Goal: Task Accomplishment & Management: Use online tool/utility

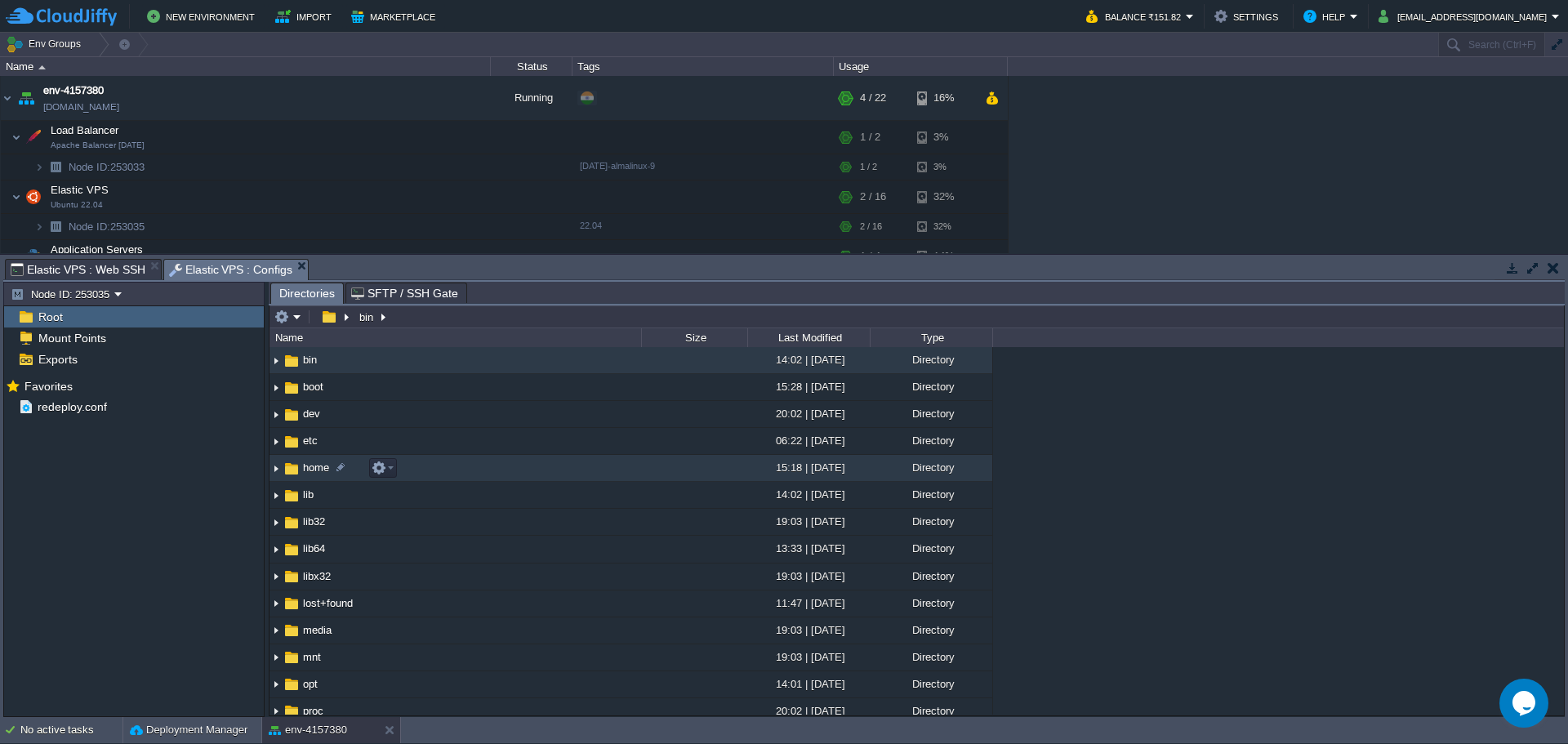
click at [303, 473] on span "home" at bounding box center [316, 467] width 31 height 14
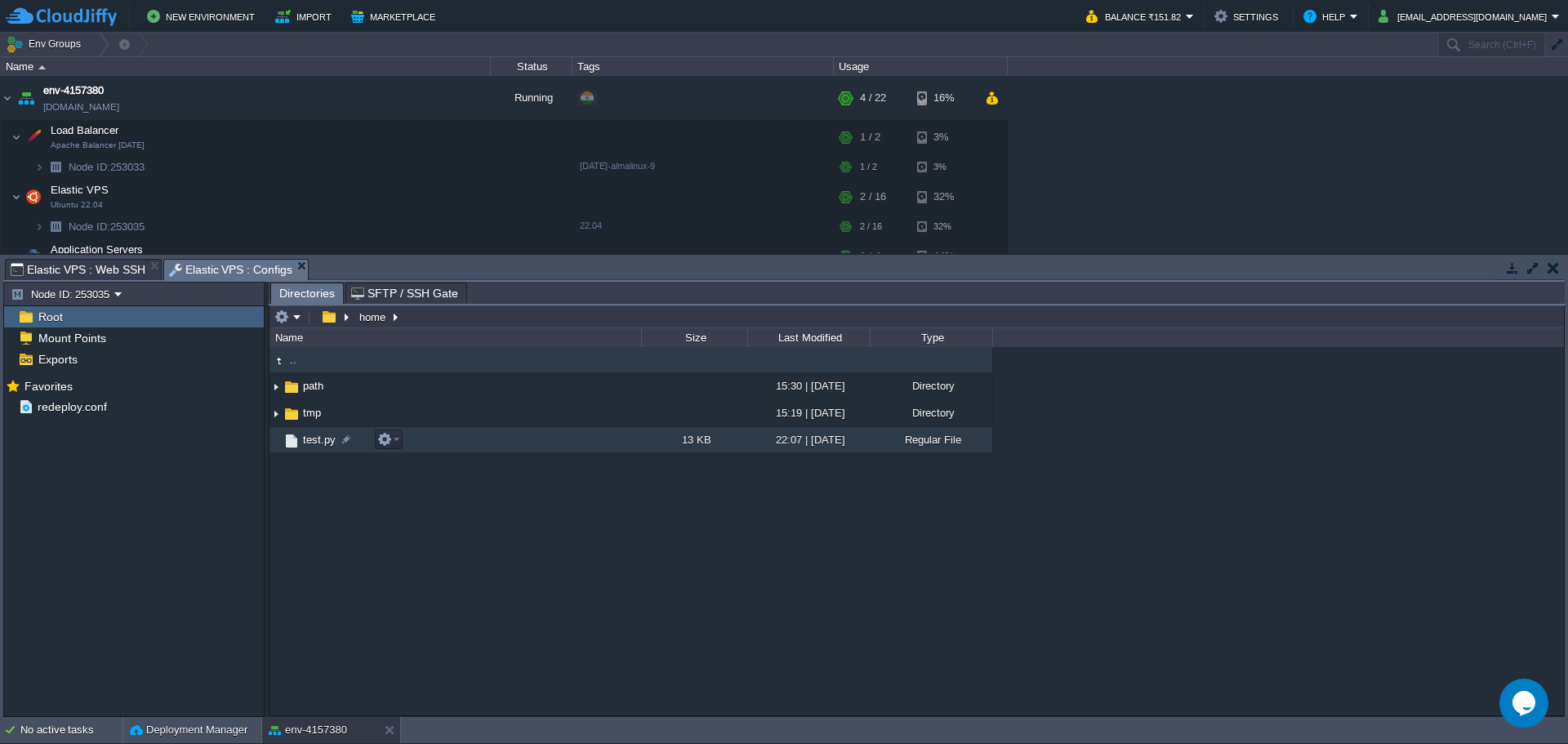
click at [297, 444] on img at bounding box center [292, 440] width 18 height 18
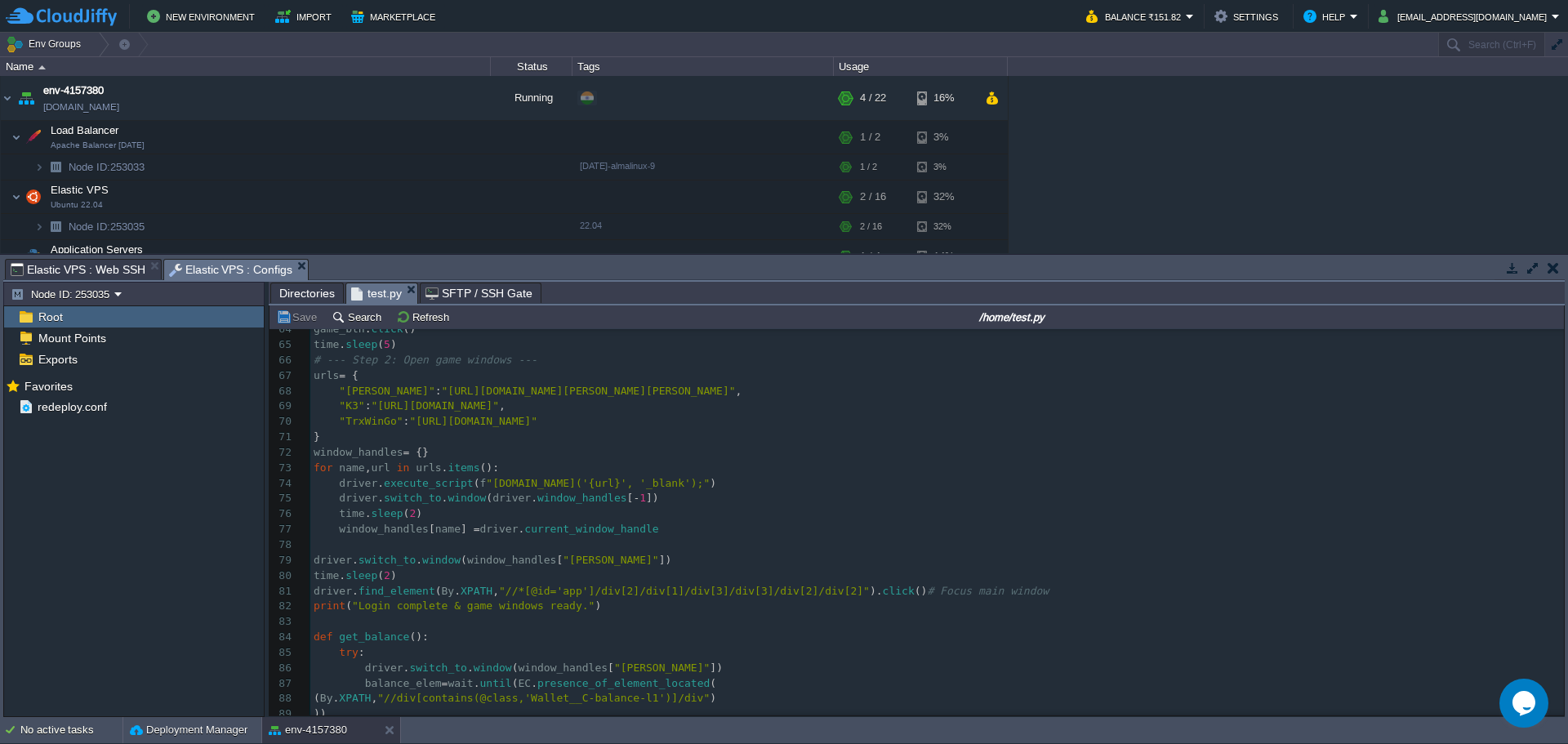
scroll to position [979, 0]
click at [692, 524] on pre "window_handles [ name ] = driver . current_window_handle" at bounding box center [937, 529] width 1254 height 15
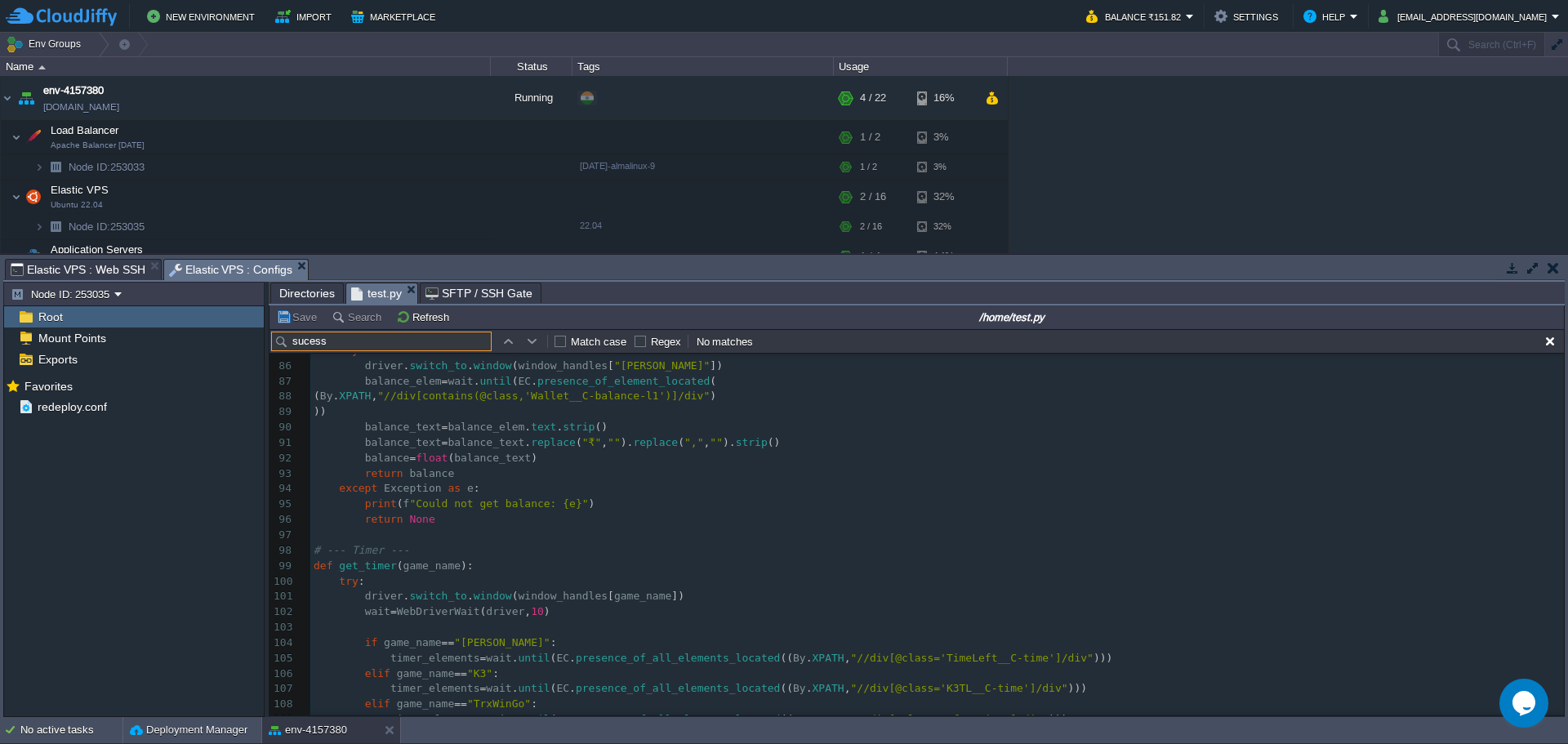
scroll to position [0, 0]
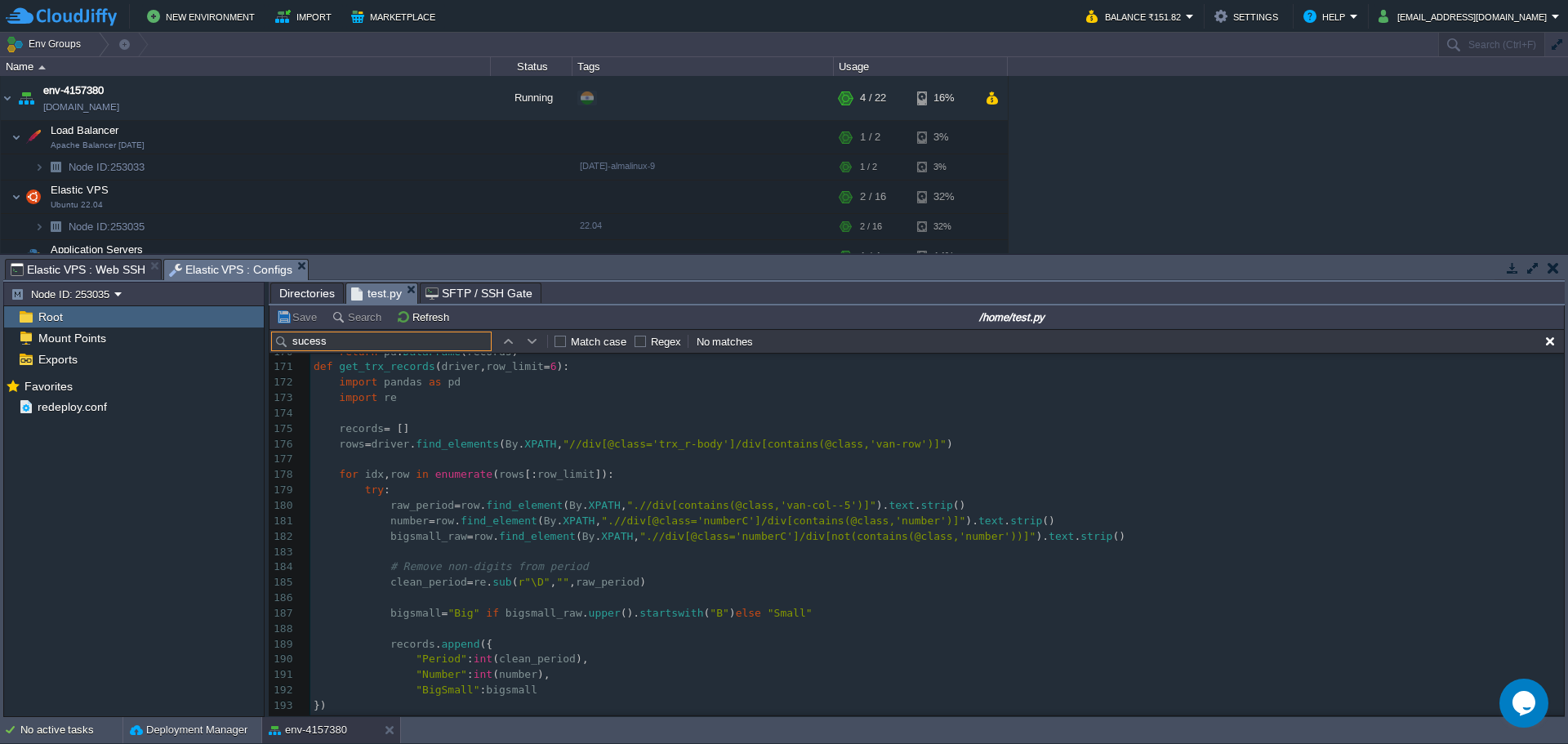
type input "sucess"
click at [793, 469] on pre "for idx , row in enumerate ( rows [: row_limit ]):" at bounding box center [937, 475] width 1254 height 15
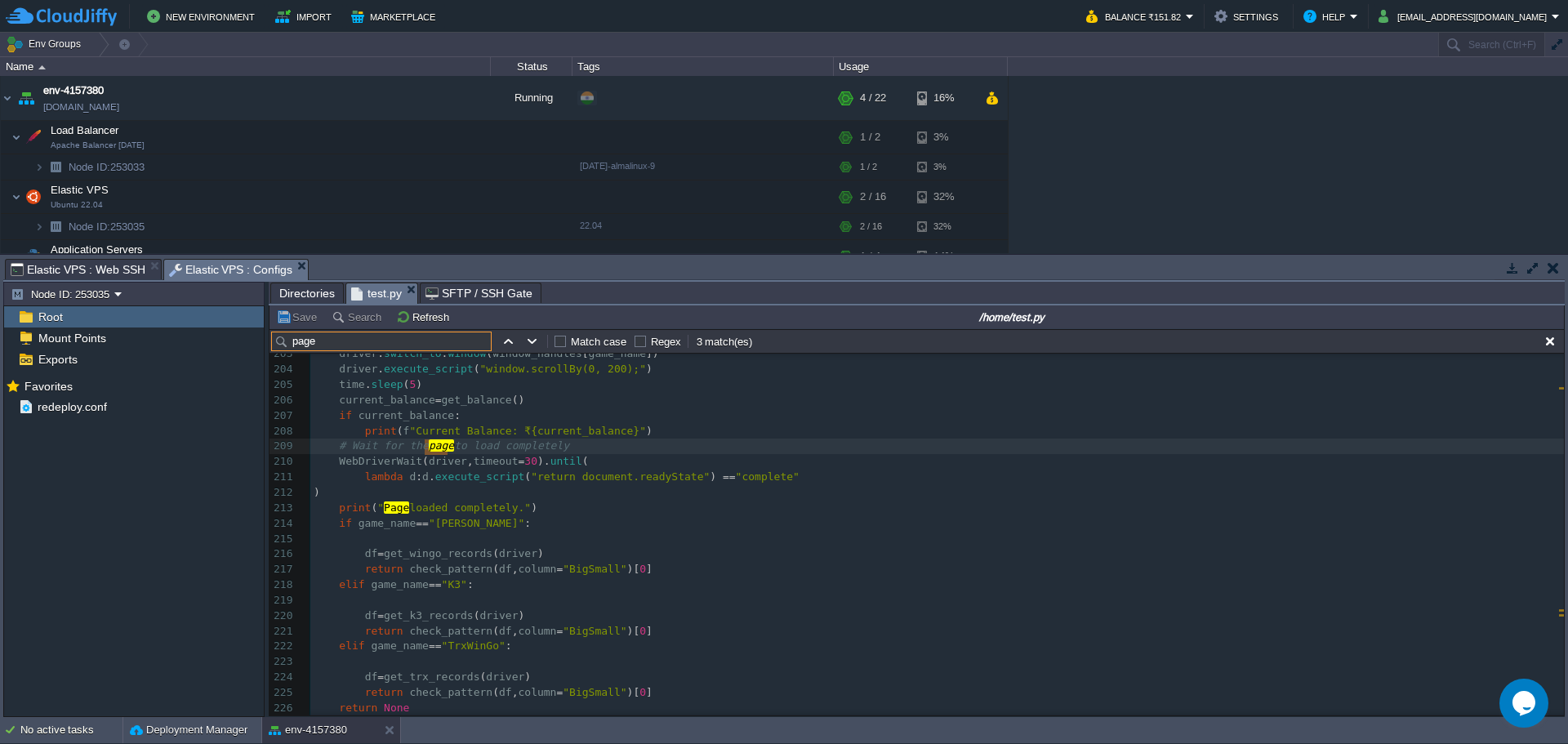
type input "page"
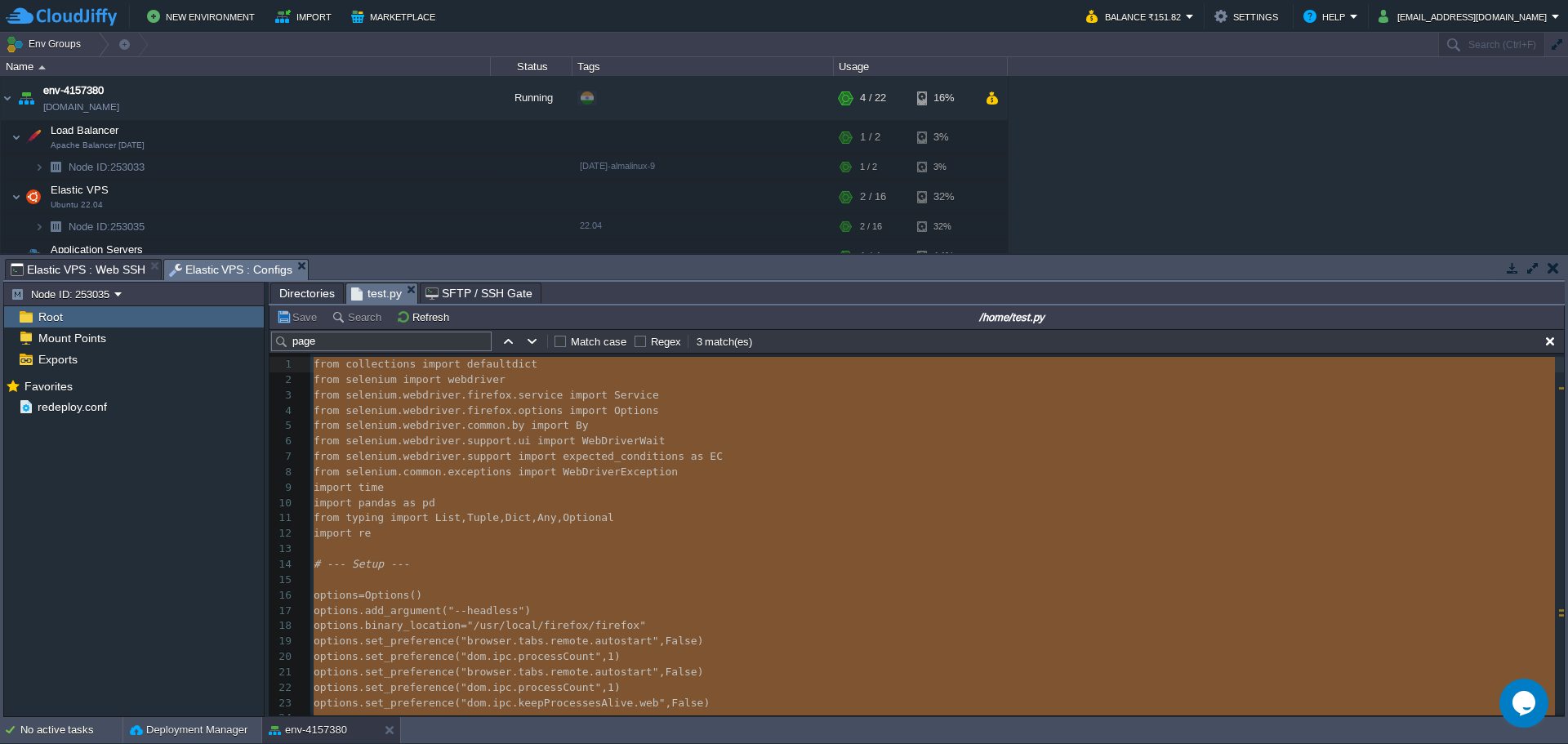
drag, startPoint x: 576, startPoint y: 582, endPoint x: 283, endPoint y: 297, distance: 408.7
drag, startPoint x: 347, startPoint y: 565, endPoint x: 261, endPoint y: 217, distance: 358.5
type textarea "-"
click at [744, 440] on pre "from selenium . webdriver . support . ui import WebDriverWait" at bounding box center [937, 441] width 1254 height 15
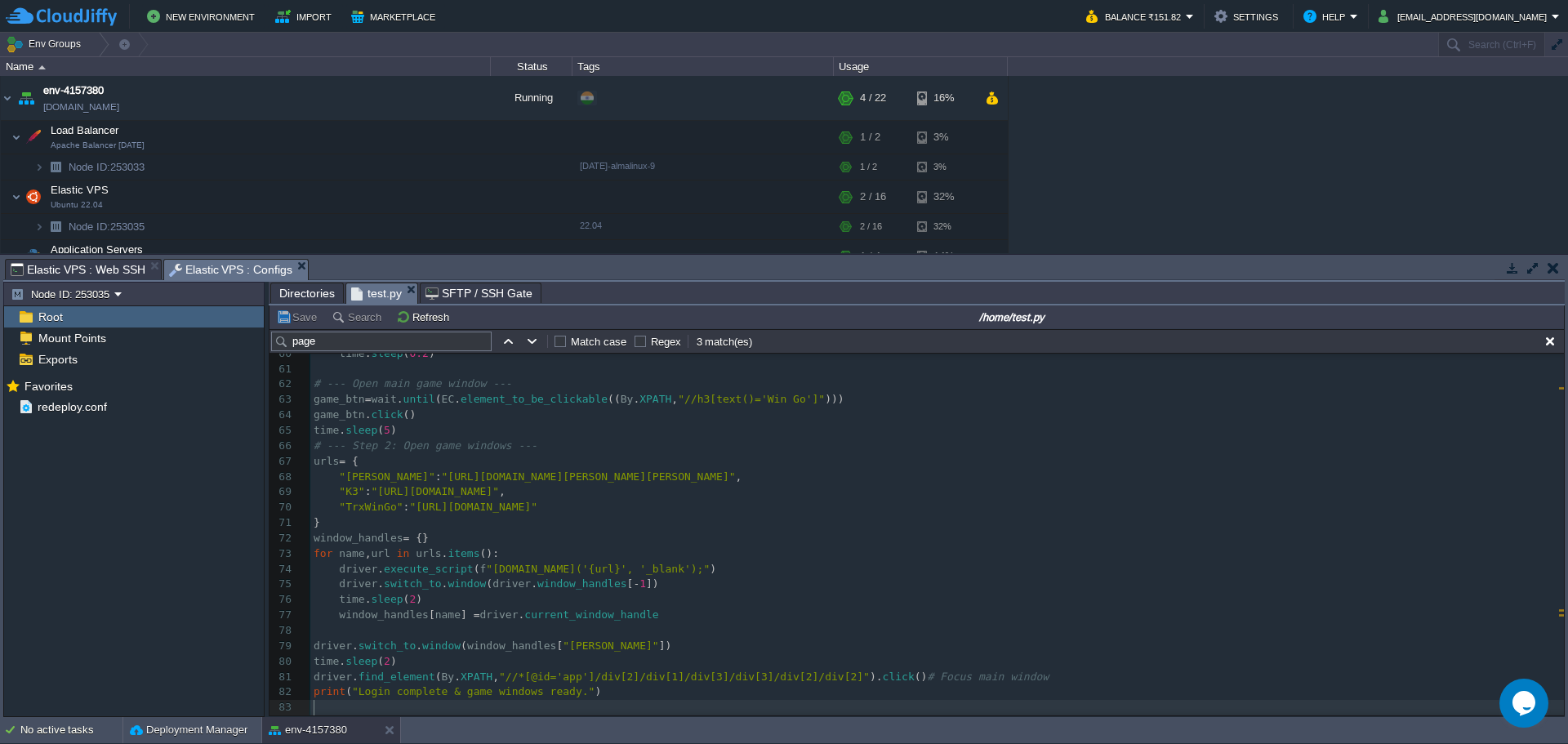
type textarea "-"
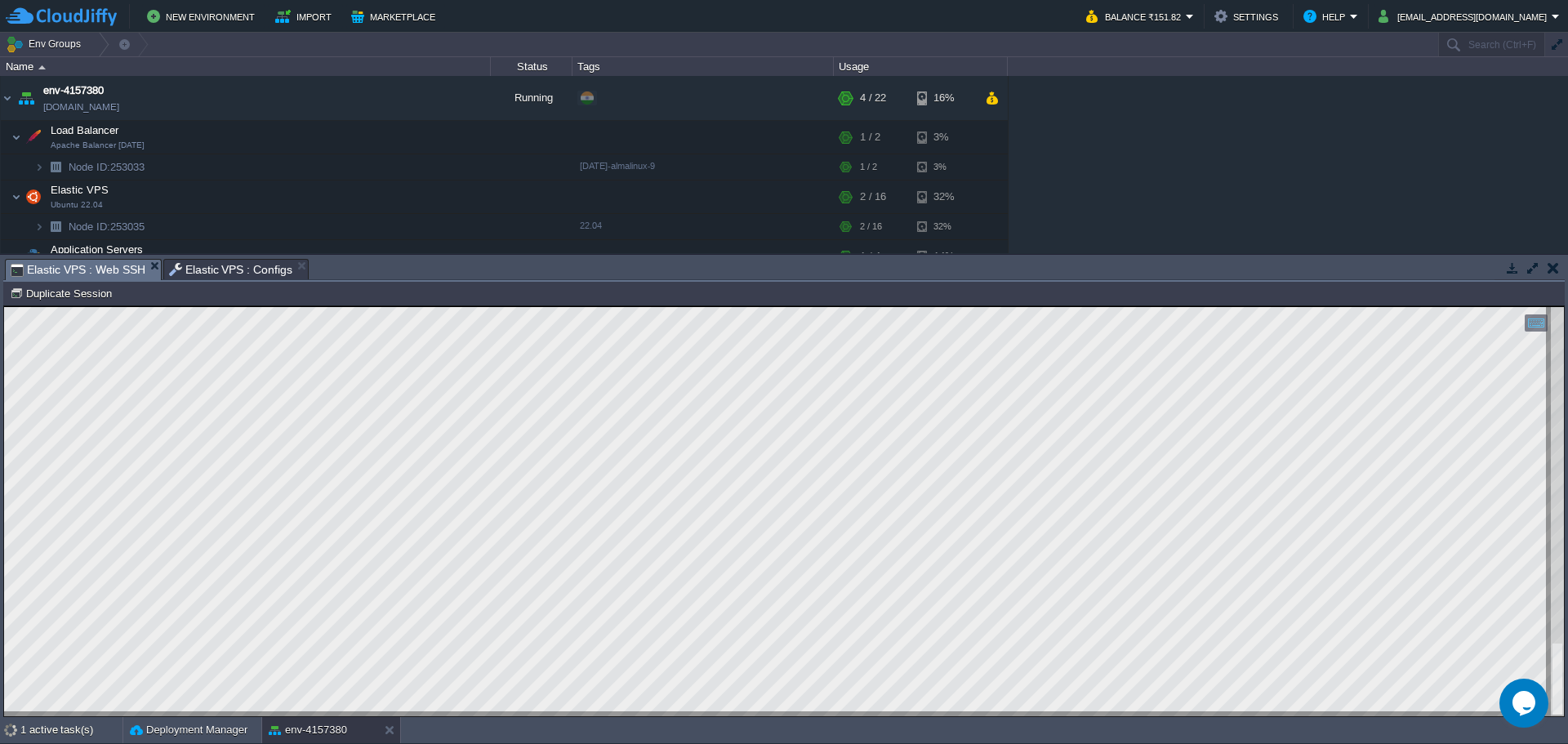
click at [86, 266] on span "Elastic VPS : Web SSH" at bounding box center [77, 270] width 135 height 20
drag, startPoint x: 207, startPoint y: 271, endPoint x: 241, endPoint y: 451, distance: 183.2
click at [207, 271] on span "Elastic VPS : Configs" at bounding box center [231, 269] width 124 height 20
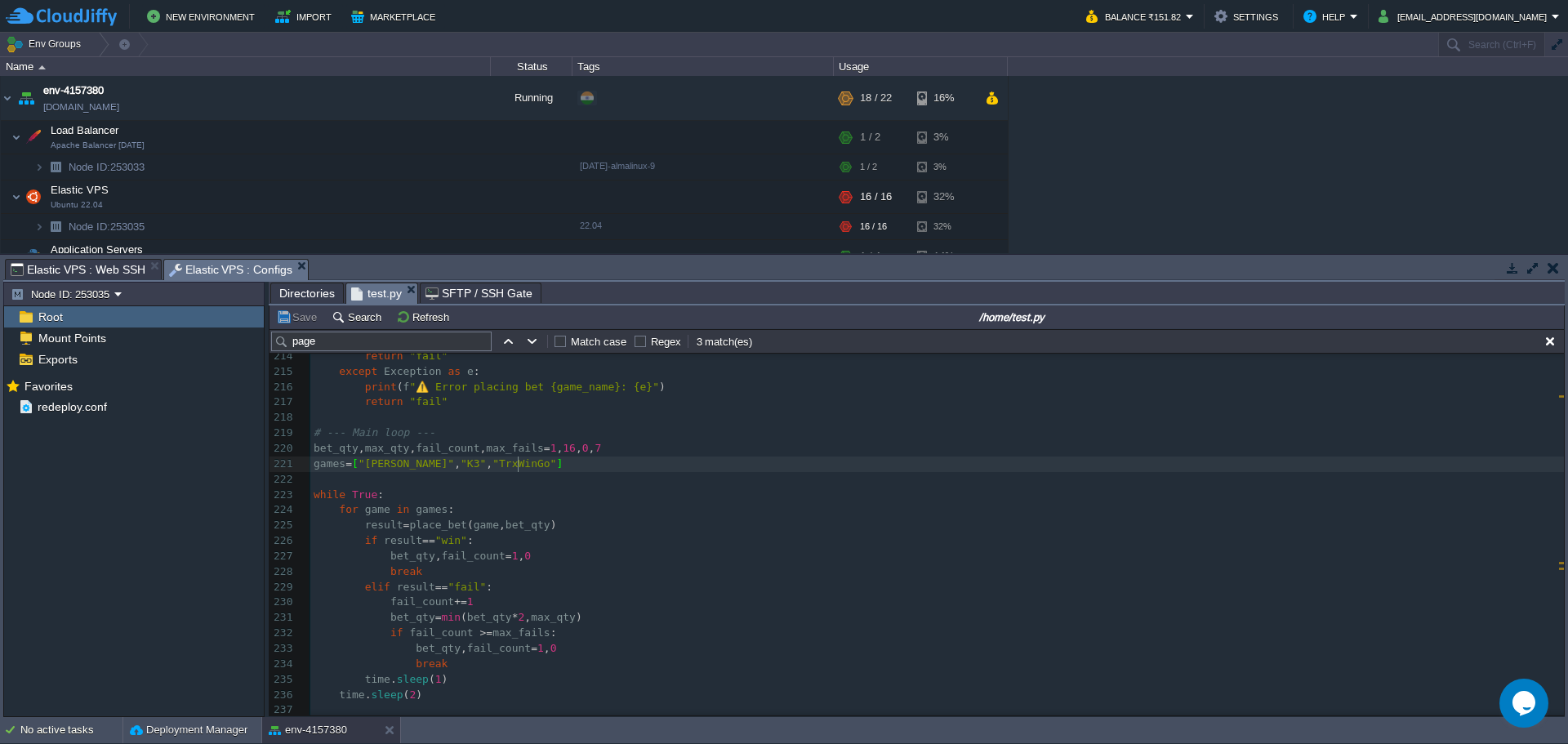
type textarea "-"
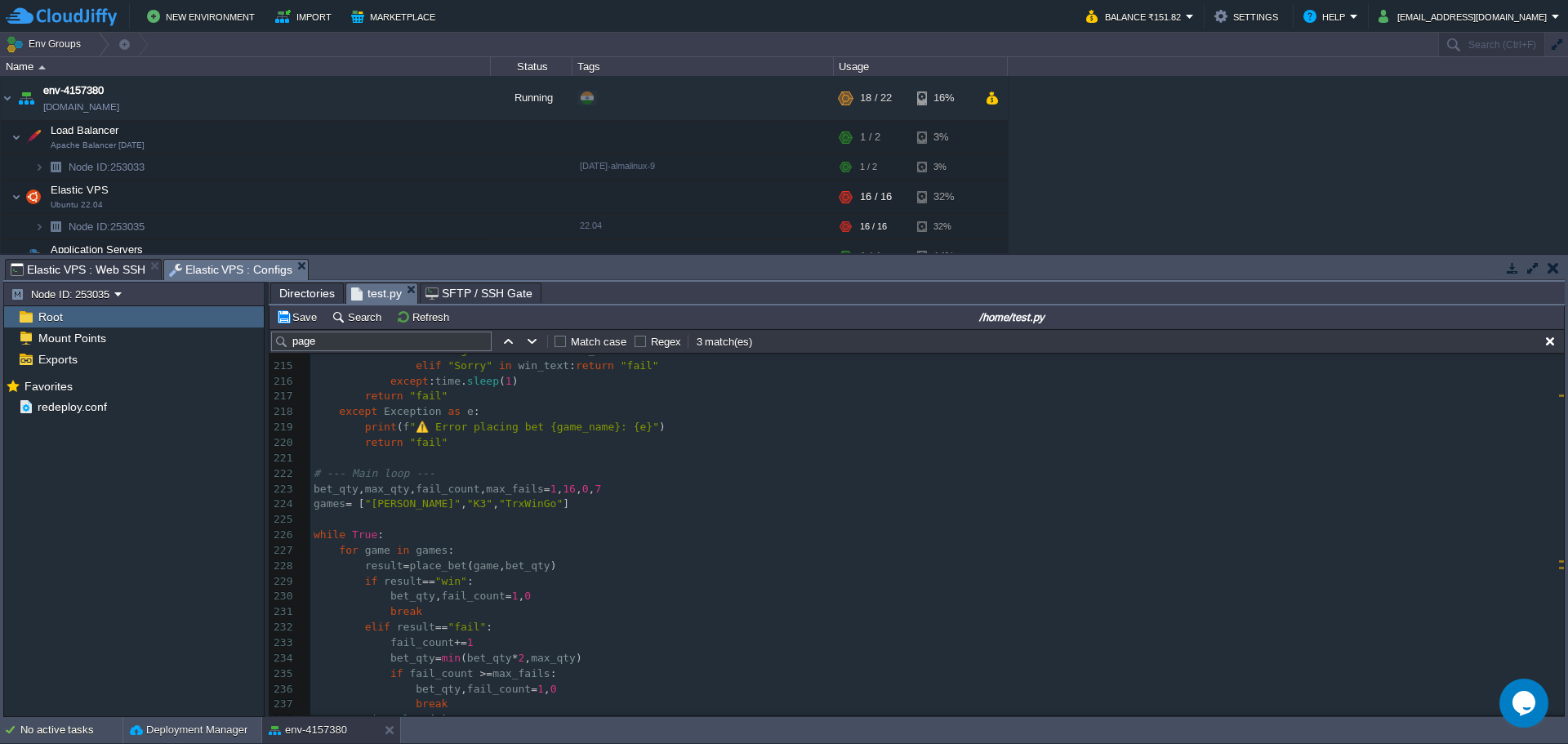
scroll to position [3336, 0]
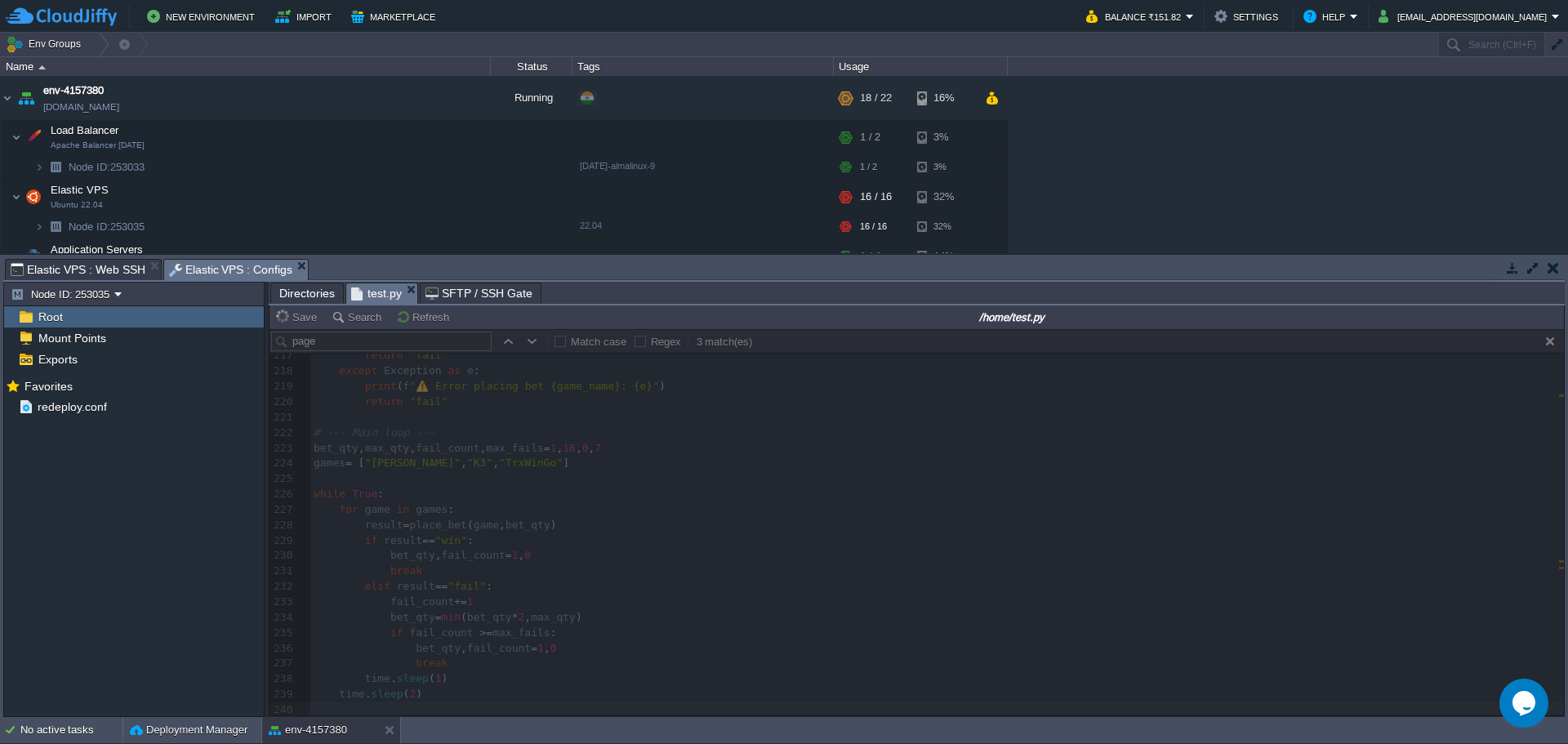
click at [77, 262] on span "Elastic VPS : Web SSH" at bounding box center [77, 269] width 135 height 20
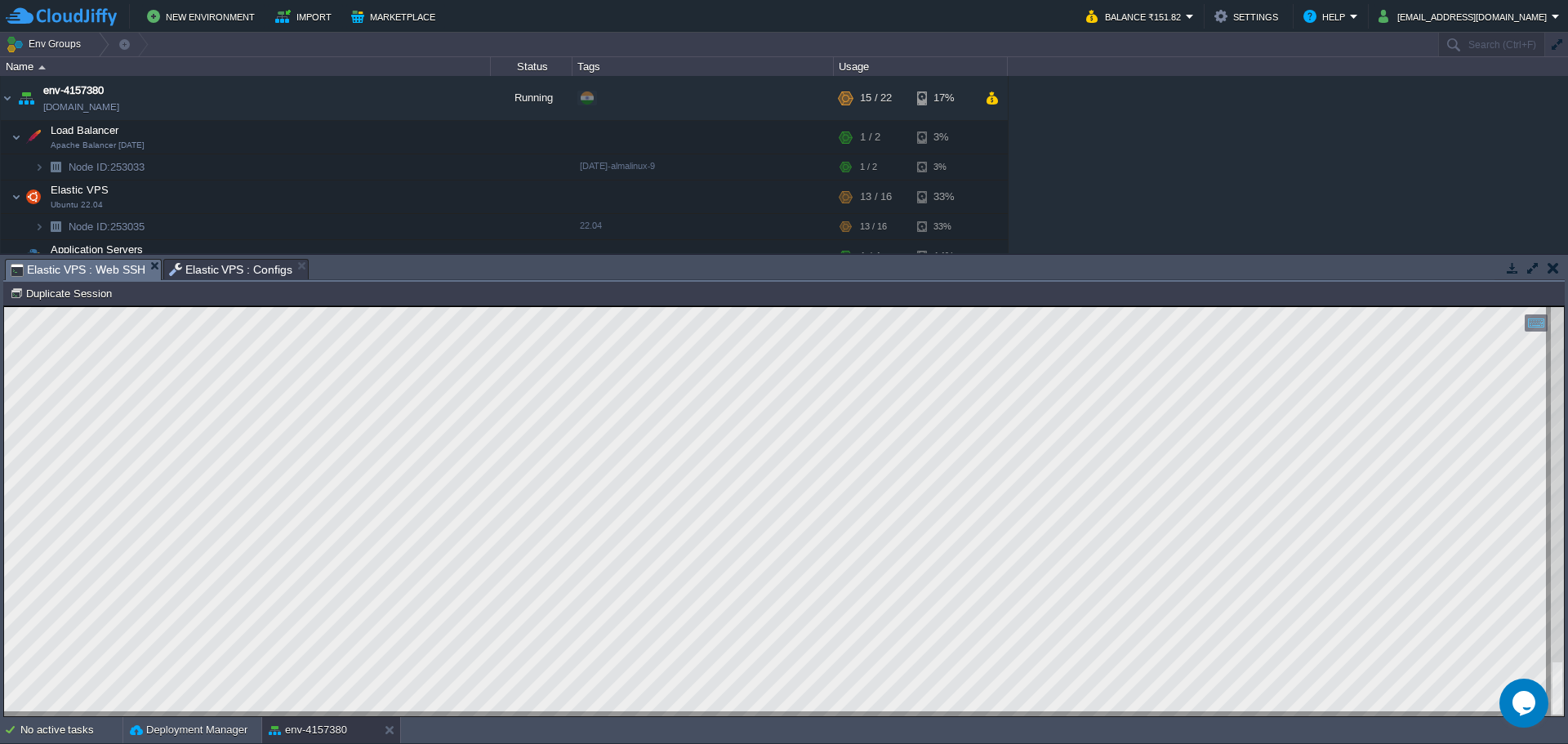
click at [192, 279] on span "Elastic VPS : Configs" at bounding box center [231, 269] width 124 height 20
click at [100, 268] on span "Elastic VPS : Web SSH" at bounding box center [77, 270] width 135 height 20
click at [210, 273] on span "Elastic VPS : Configs" at bounding box center [231, 269] width 124 height 20
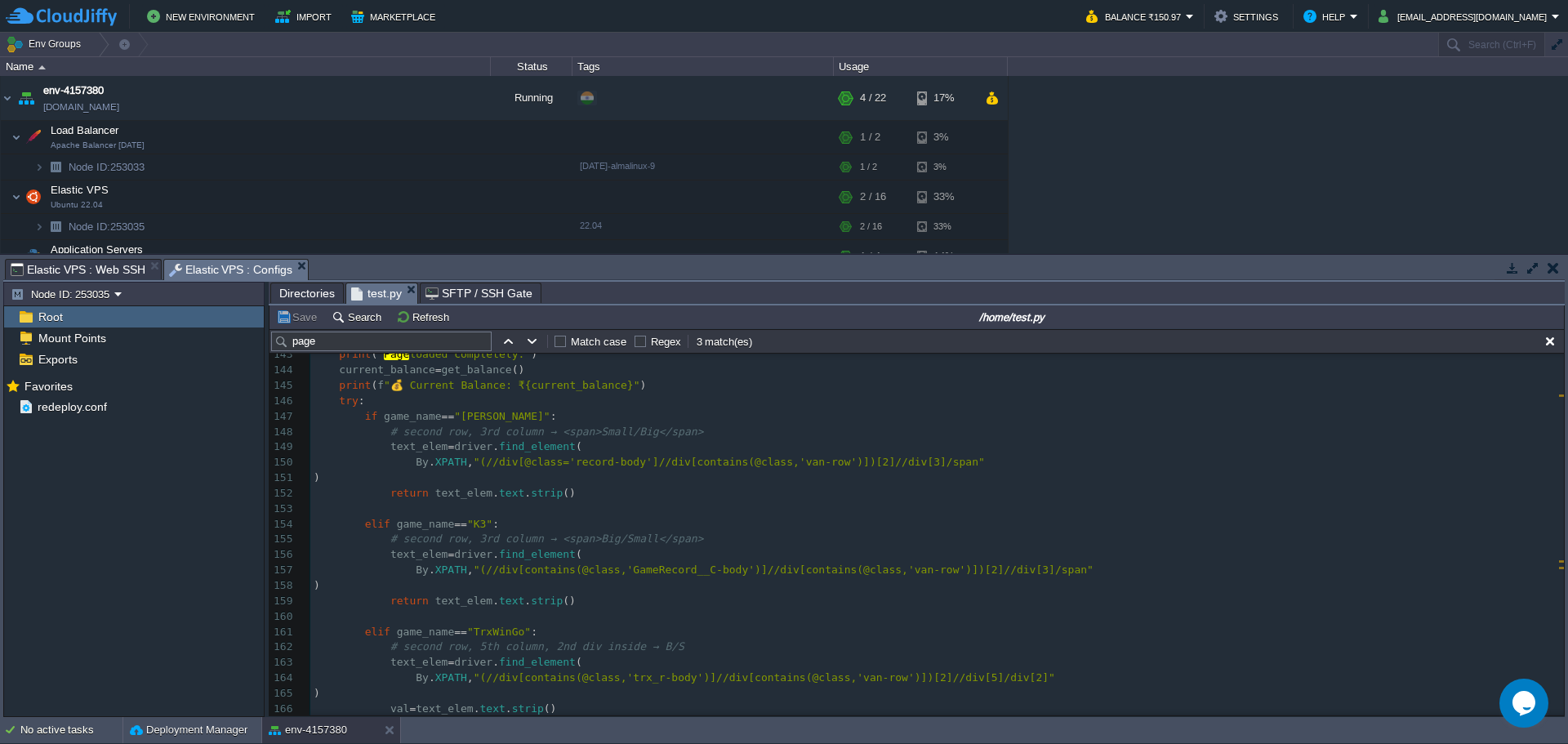
scroll to position [2275, 0]
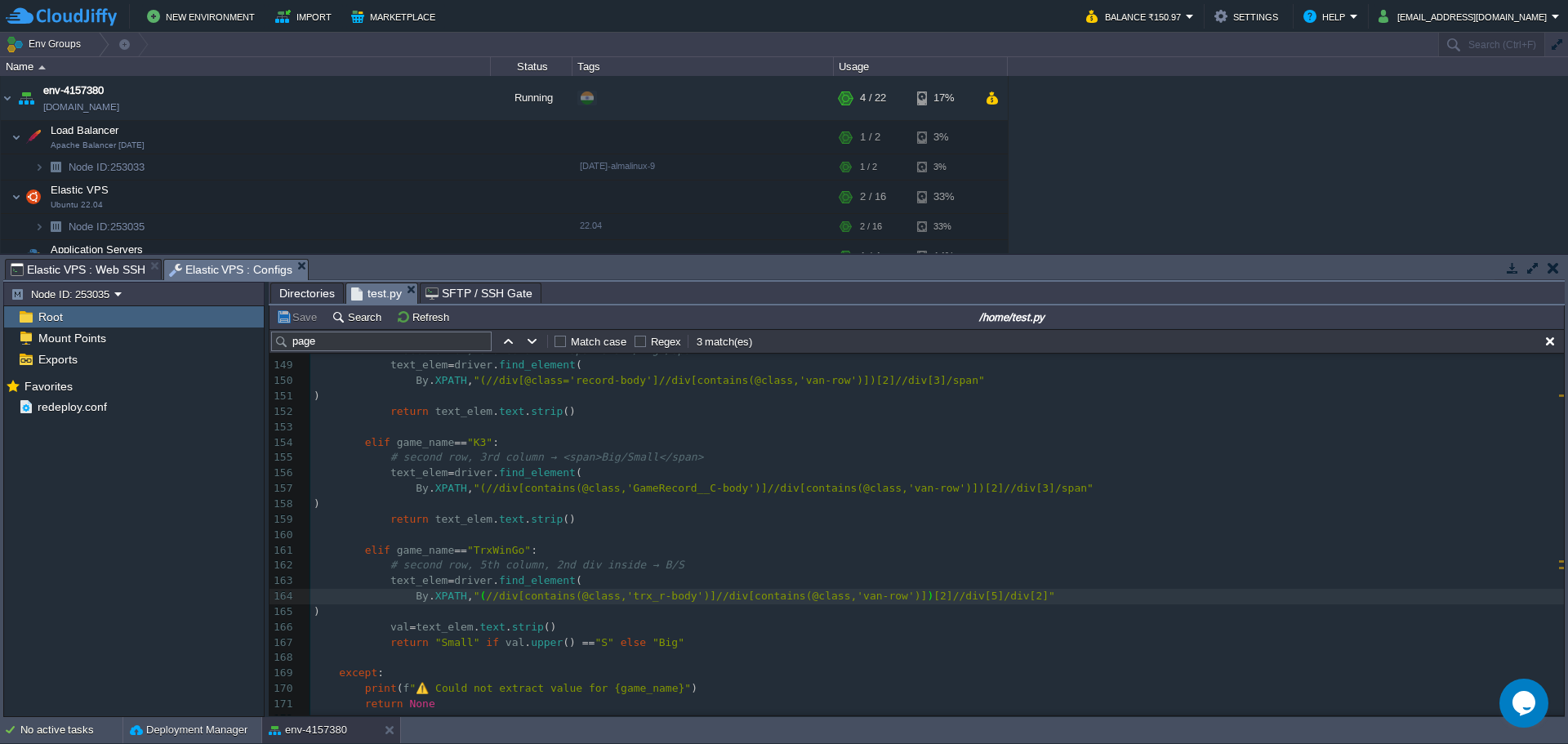
type textarea "(//div[contains(@class,'trx_r-body')]//div[contains(@class,'van-row')])[2]//div…"
type textarea "(//div[contains(@class,'GameRecord__C-body')]//div[contains(@class,'van-row')])…"
type textarea "-"
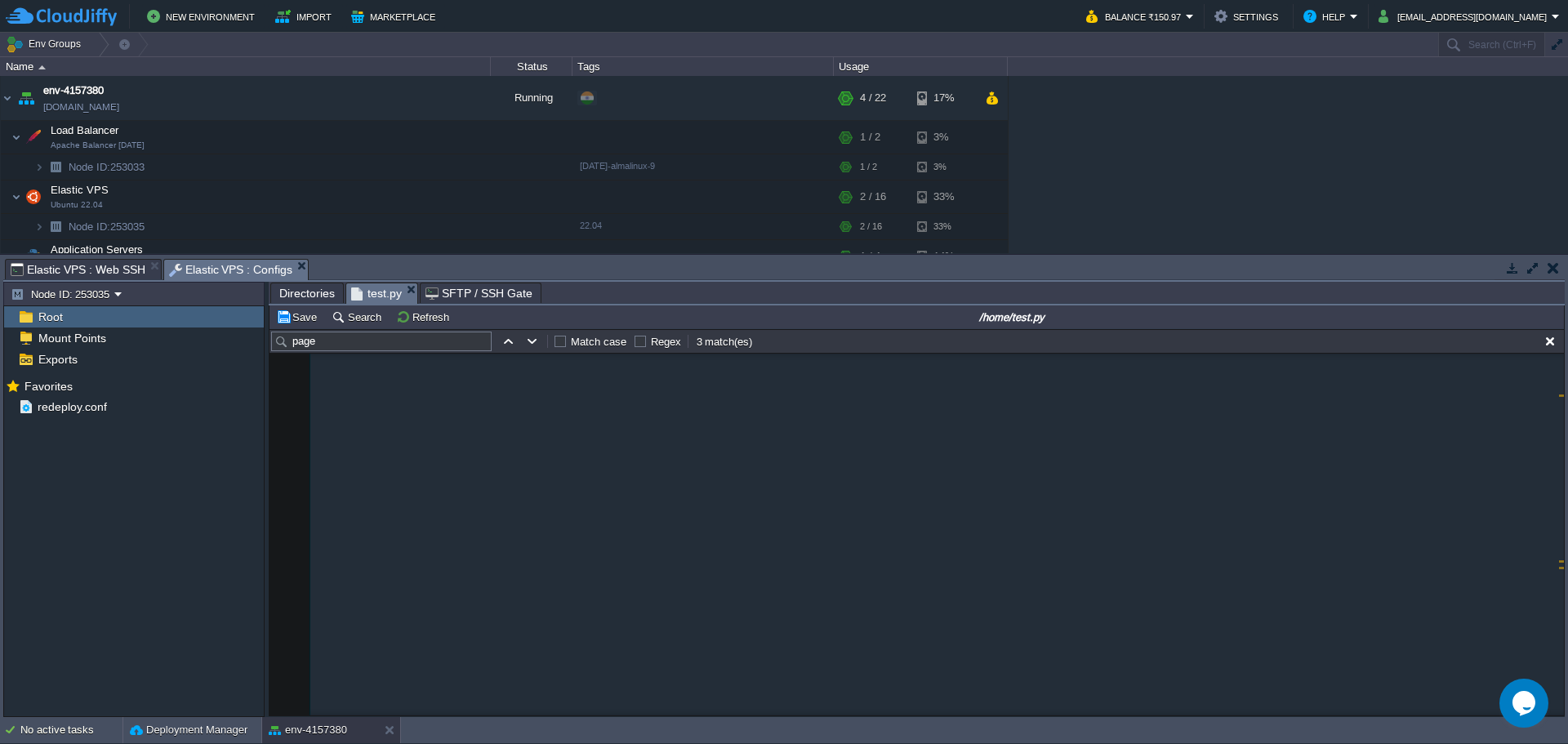
scroll to position [3336, 0]
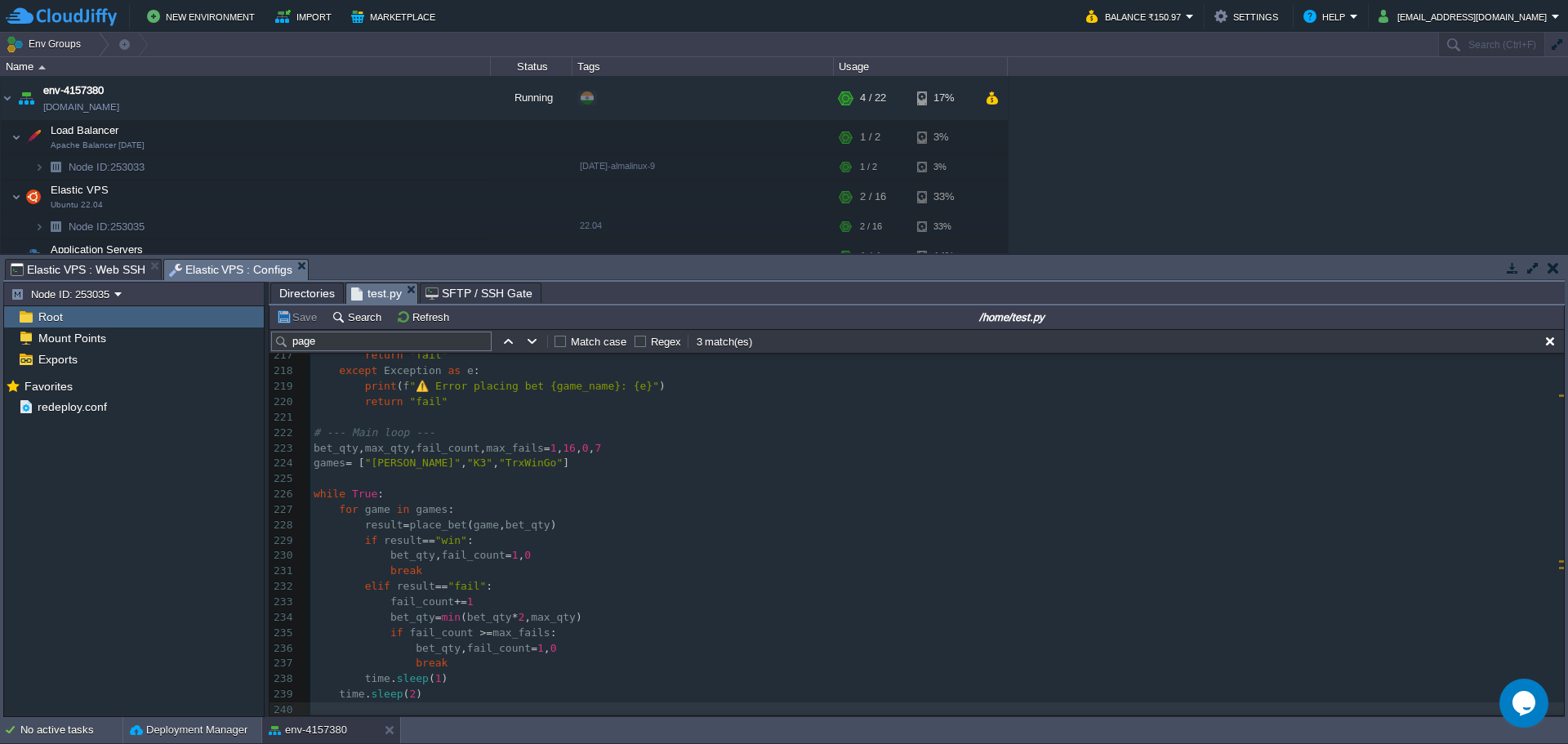
click at [46, 263] on span "Elastic VPS : Web SSH" at bounding box center [77, 269] width 135 height 20
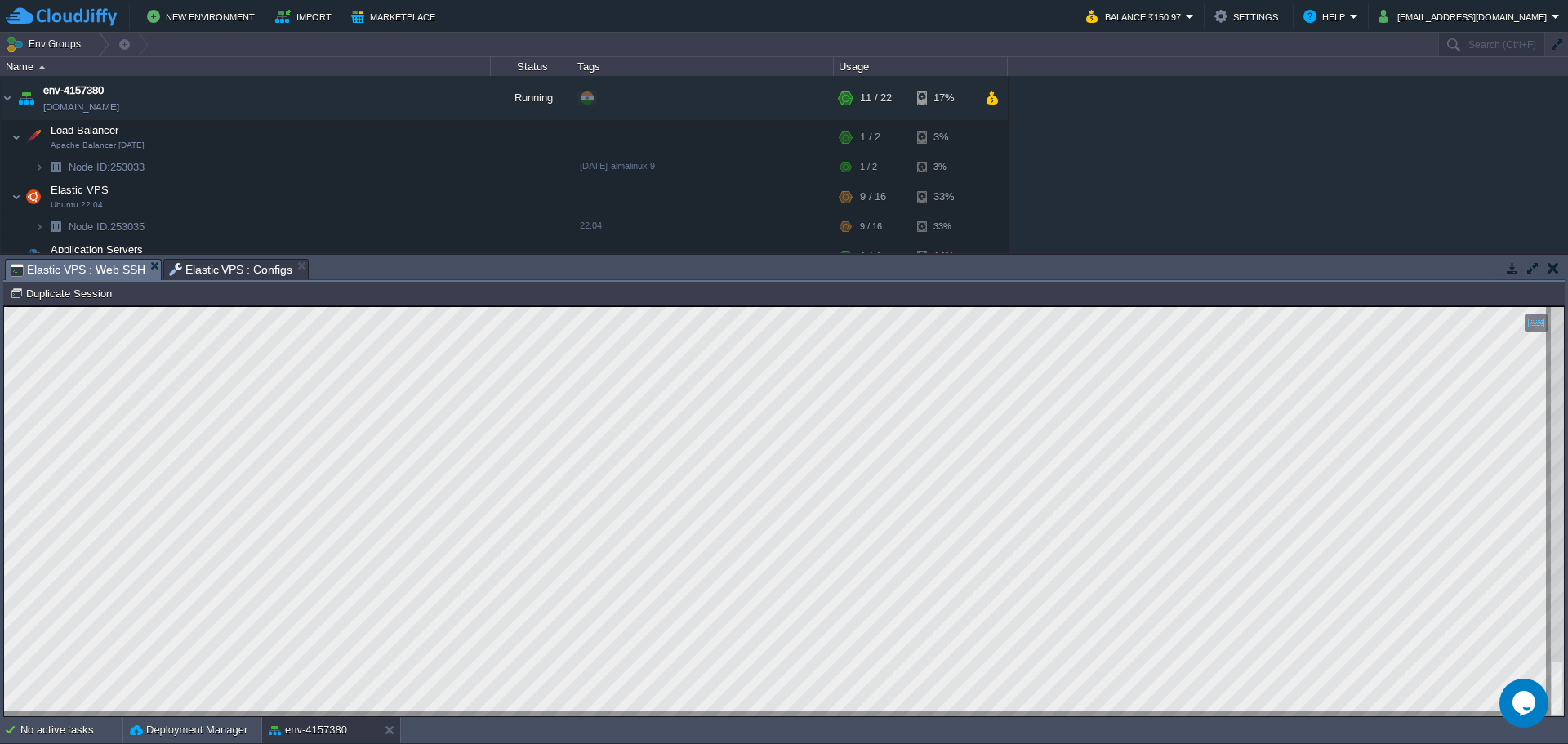
click at [207, 273] on span "Elastic VPS : Configs" at bounding box center [231, 269] width 124 height 20
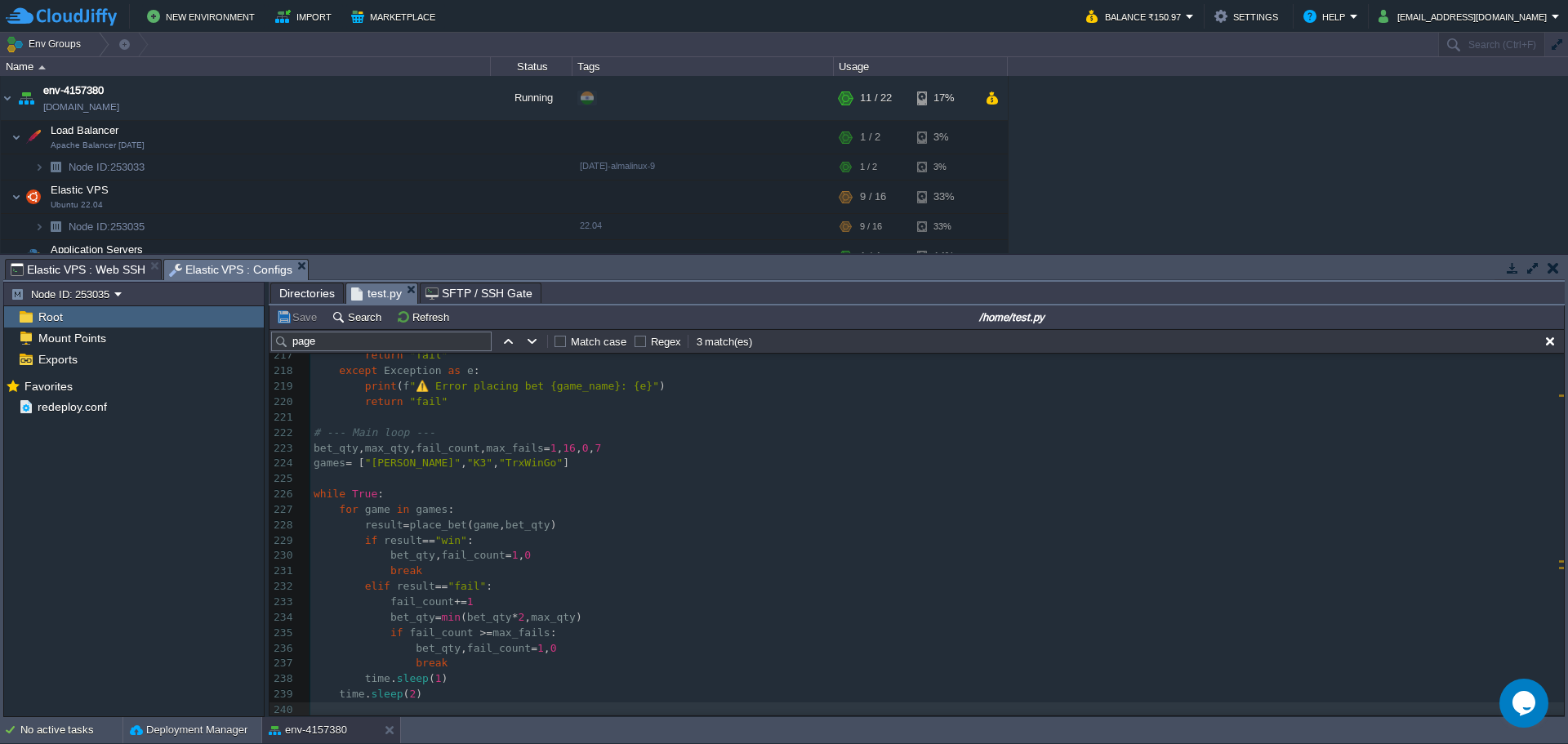
click at [586, 502] on pre "for game in games :" at bounding box center [937, 510] width 1254 height 15
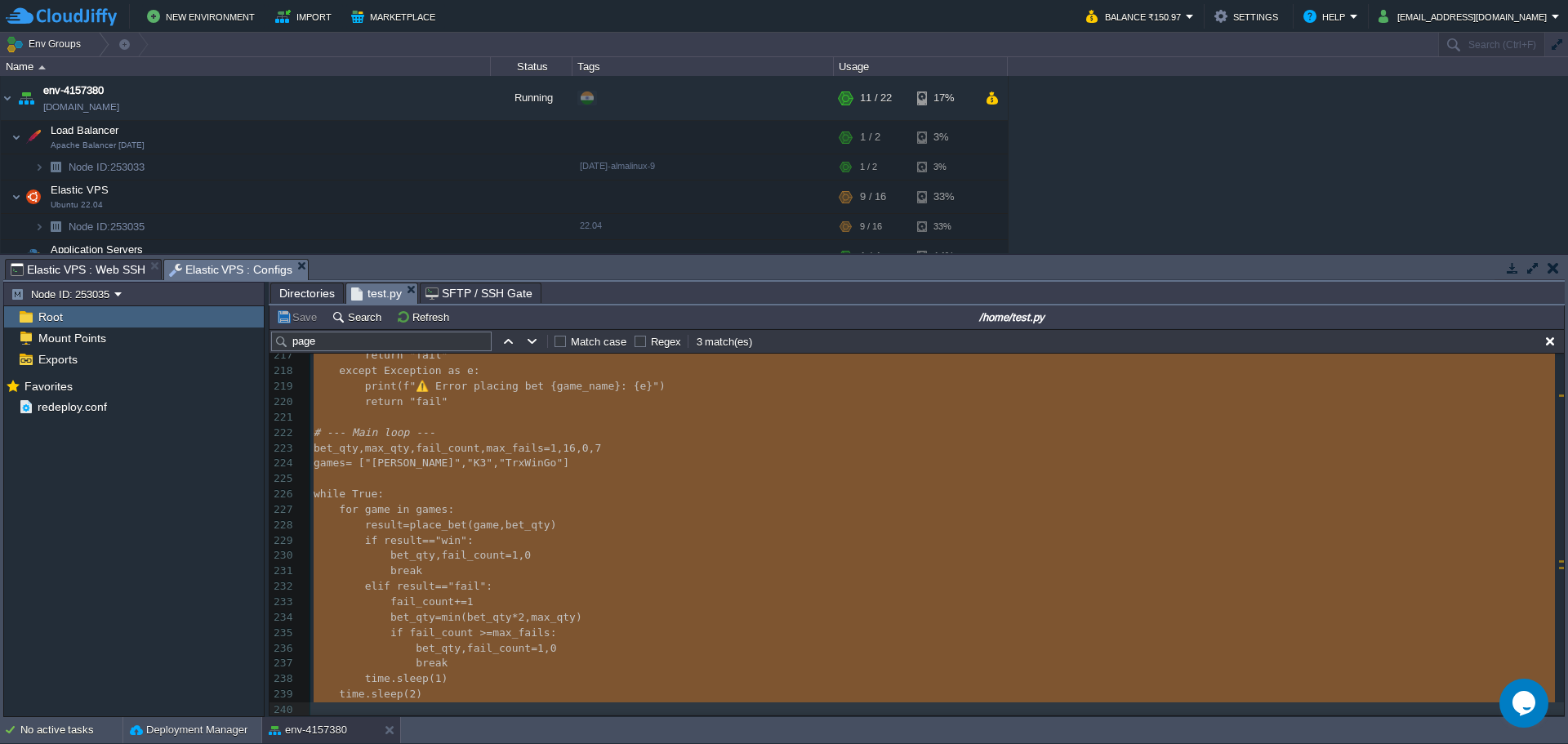
type textarea "-"
click at [82, 275] on span "Elastic VPS : Web SSH" at bounding box center [77, 269] width 135 height 20
